Goal: Task Accomplishment & Management: Manage account settings

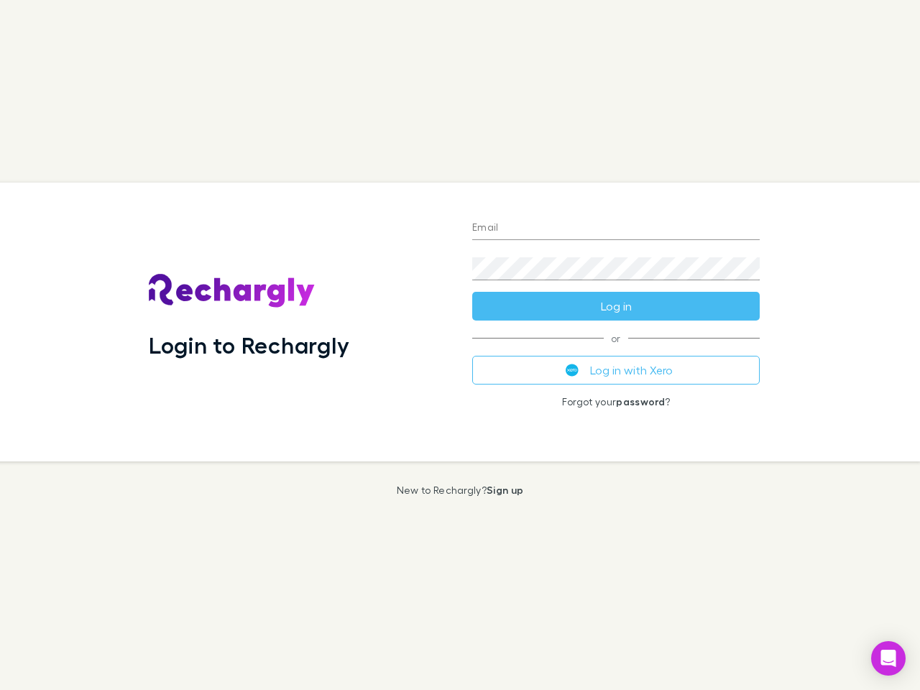
click at [460, 345] on div "Login to Rechargly" at bounding box center [298, 322] width 323 height 279
click at [616, 229] on input "Email" at bounding box center [615, 228] width 287 height 23
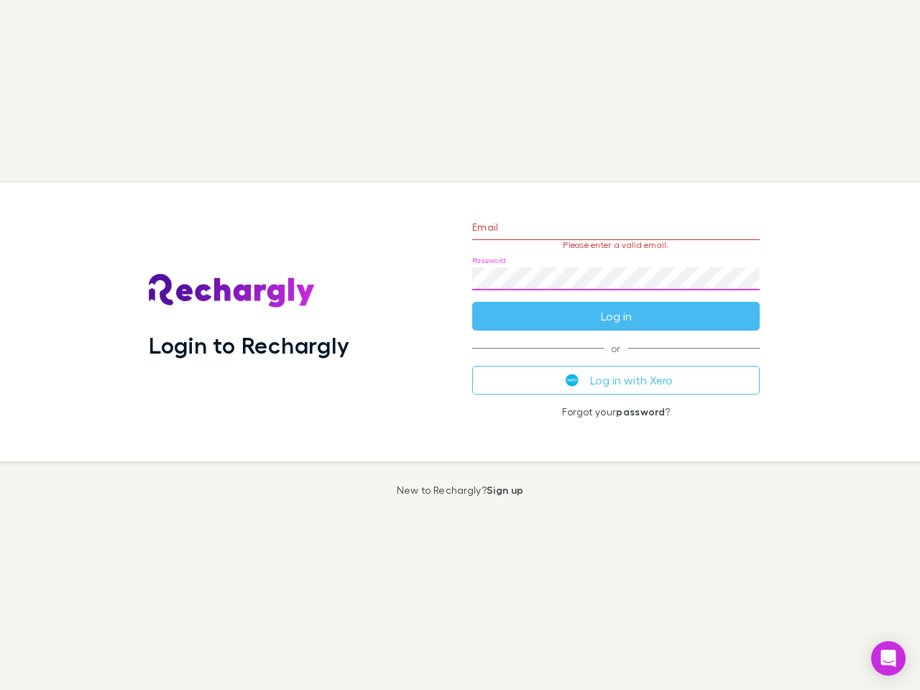
click at [616, 306] on form "Email Please enter a valid email. Password Log in" at bounding box center [615, 268] width 287 height 125
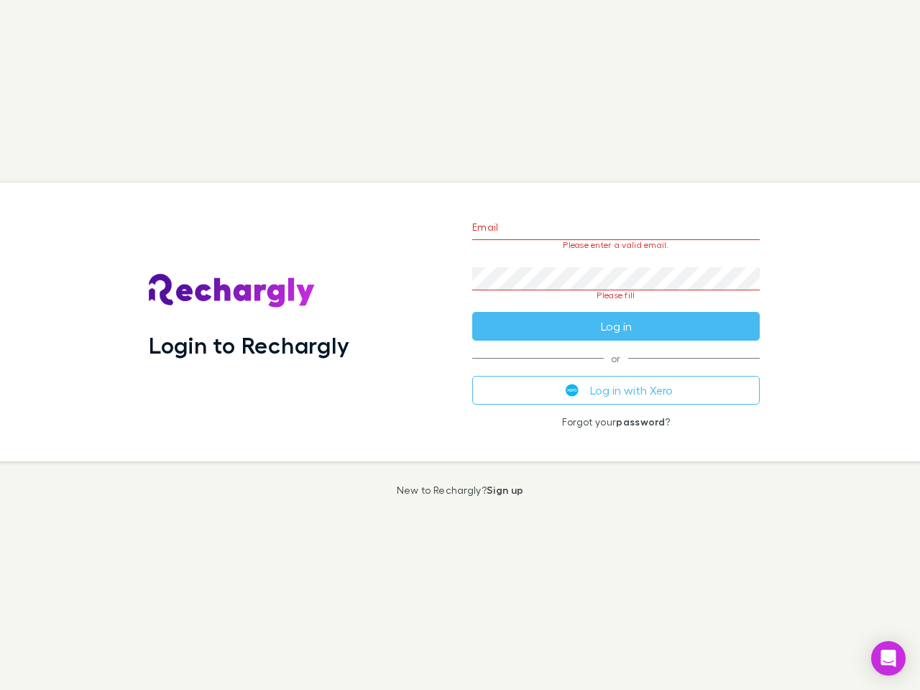
click at [616, 370] on div "Email Please enter a valid email. Password Please fill Log in or Log in with Xe…" at bounding box center [616, 322] width 310 height 279
click at [888, 658] on icon "Open Intercom Messenger" at bounding box center [888, 658] width 15 height 17
